Goal: Obtain resource: Download file/media

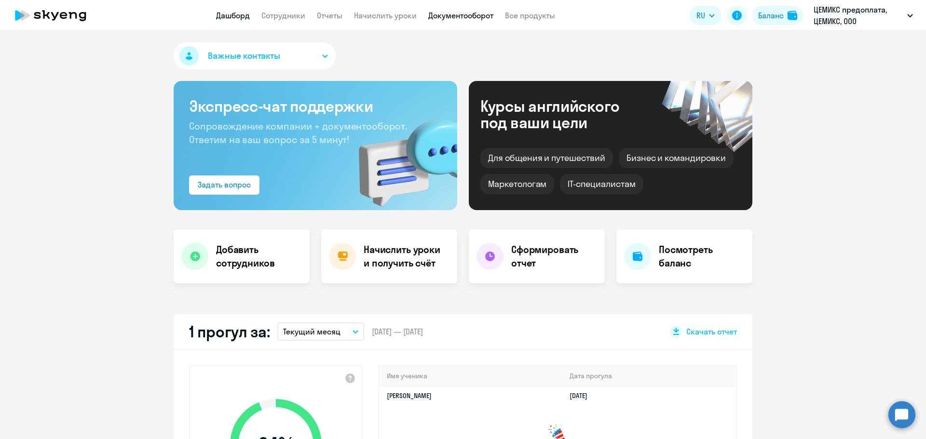
click at [460, 14] on link "Документооборот" at bounding box center [460, 16] width 65 height 10
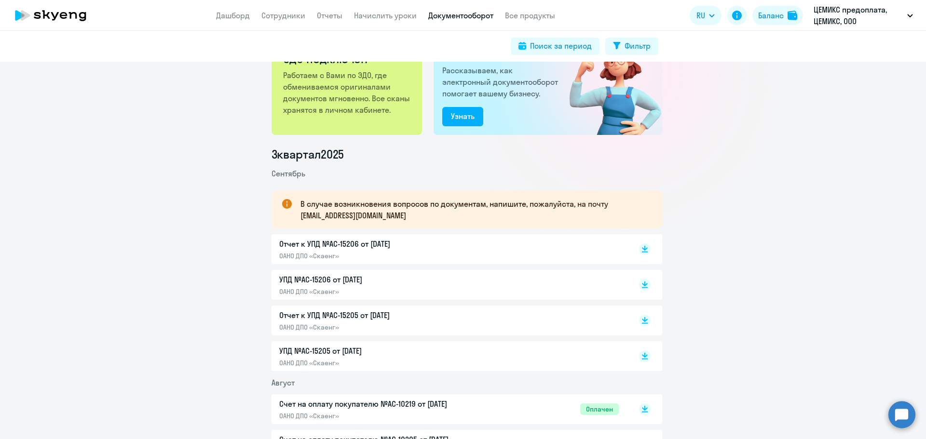
scroll to position [96, 0]
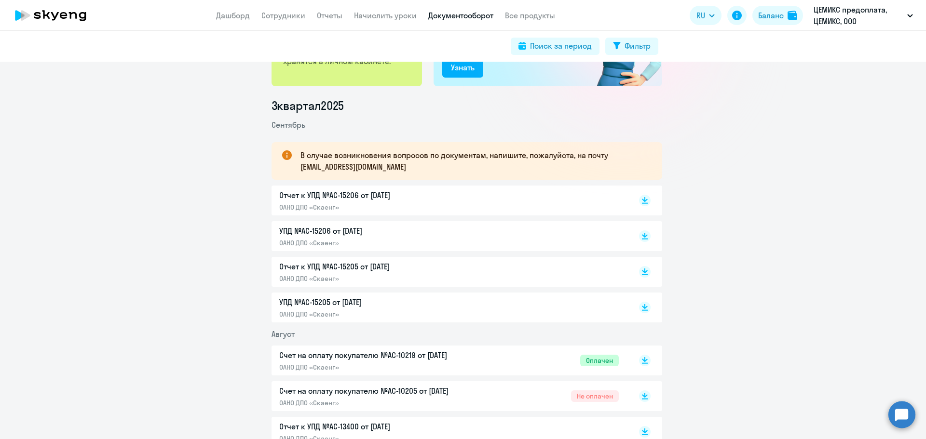
click at [331, 300] on p "УПД №AC-15205 от [DATE]" at bounding box center [380, 303] width 203 height 12
click at [340, 268] on p "Отчет к УПД №AC-15205 от [DATE]" at bounding box center [380, 267] width 203 height 12
click at [332, 190] on p "Отчет к УПД №AC-15206 от [DATE]" at bounding box center [380, 195] width 203 height 12
click at [326, 226] on p "УПД №AC-15206 от [DATE]" at bounding box center [380, 231] width 203 height 12
click at [351, 266] on p "Отчет к УПД №AC-15205 от [DATE]" at bounding box center [380, 267] width 203 height 12
